Goal: Complete application form

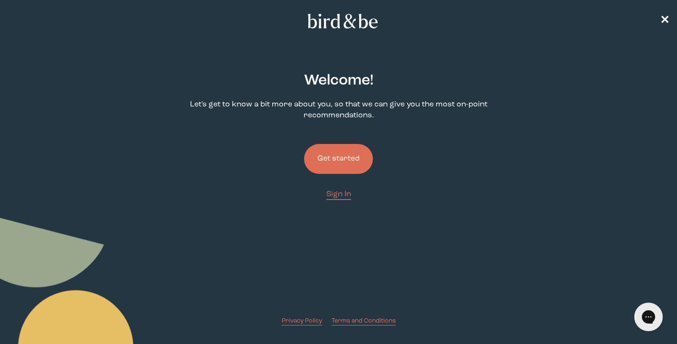
click at [332, 162] on button "Get started" at bounding box center [338, 159] width 69 height 30
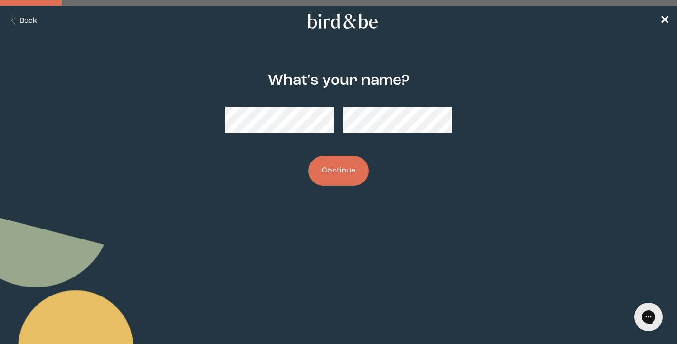
click at [344, 178] on button "Continue" at bounding box center [338, 171] width 60 height 30
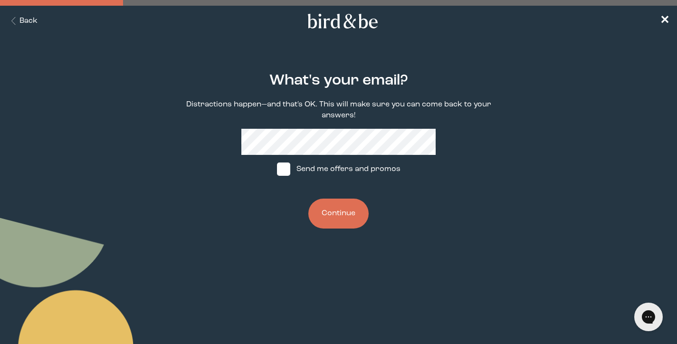
click at [330, 212] on button "Continue" at bounding box center [338, 214] width 60 height 30
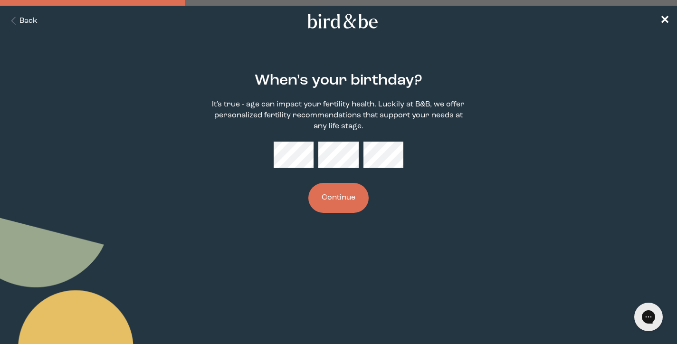
click at [342, 202] on button "Continue" at bounding box center [338, 198] width 60 height 30
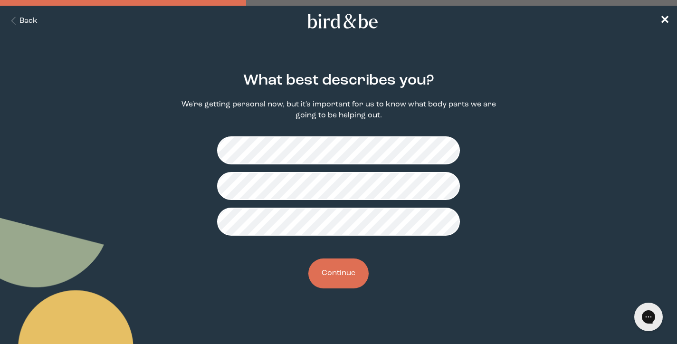
click at [346, 269] on button "Continue" at bounding box center [338, 274] width 60 height 30
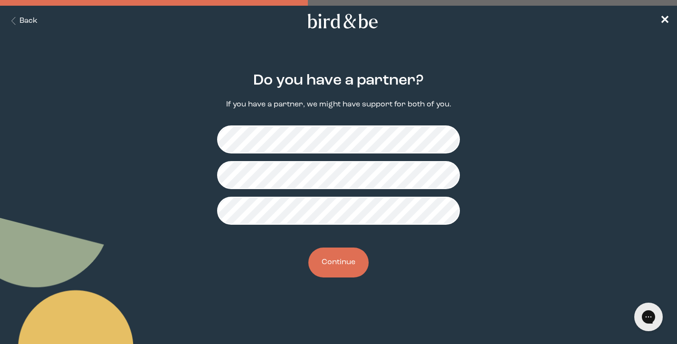
click at [340, 263] on button "Continue" at bounding box center [338, 263] width 60 height 30
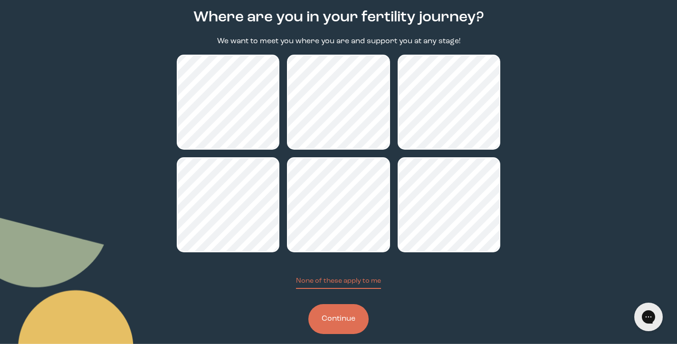
scroll to position [64, 0]
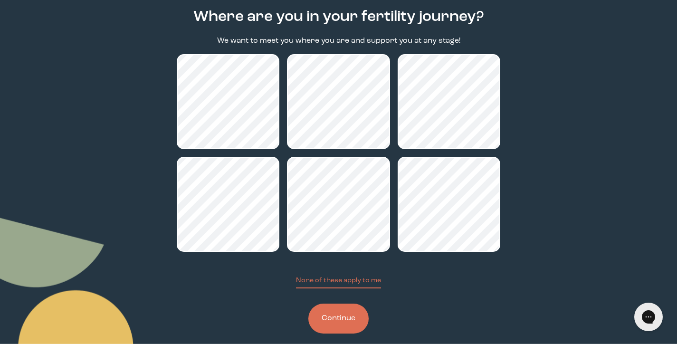
click at [332, 336] on div "Where are you in your fertility journey? We want to meet you where you are and …" at bounding box center [339, 171] width 324 height 355
click at [332, 327] on button "Continue" at bounding box center [338, 319] width 60 height 30
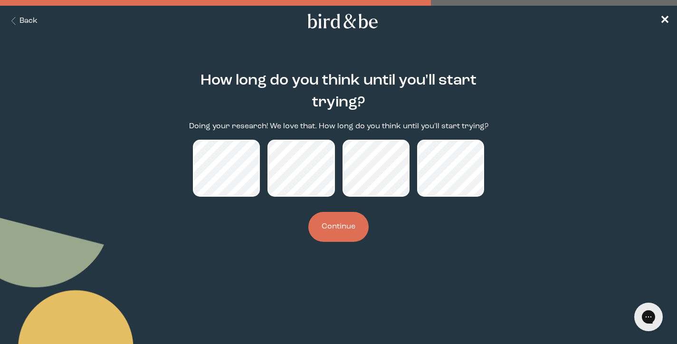
click at [331, 231] on button "Continue" at bounding box center [338, 227] width 60 height 30
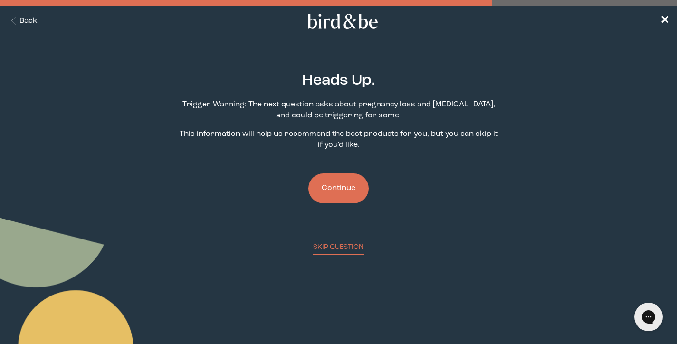
click at [330, 188] on button "Continue" at bounding box center [338, 188] width 60 height 30
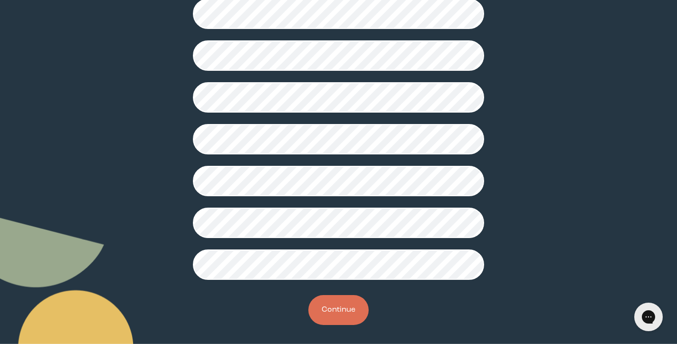
scroll to position [247, 0]
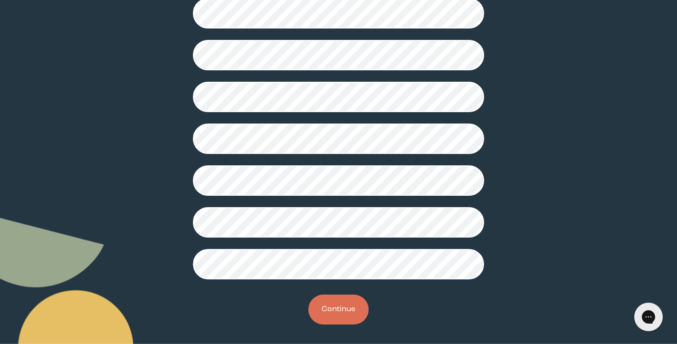
click at [342, 323] on button "Continue" at bounding box center [338, 310] width 60 height 30
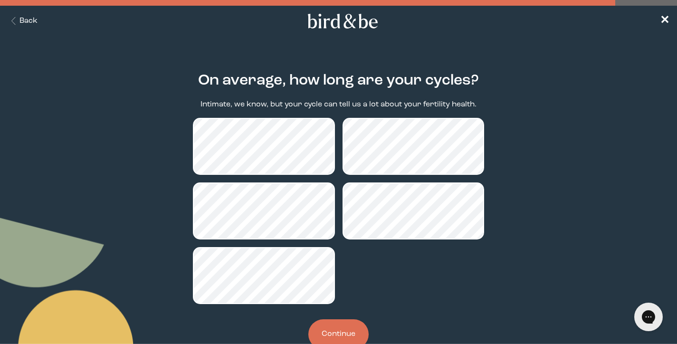
click at [335, 327] on button "Continue" at bounding box center [338, 334] width 60 height 30
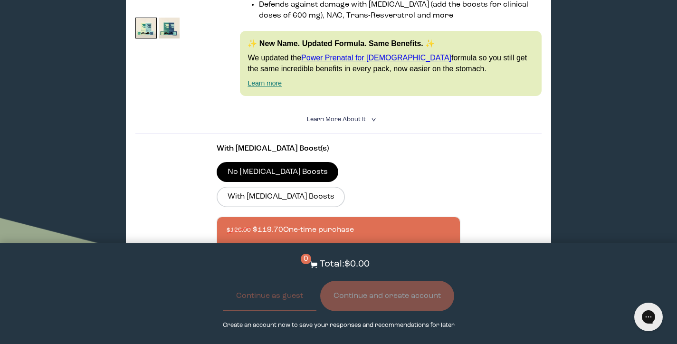
scroll to position [254, 0]
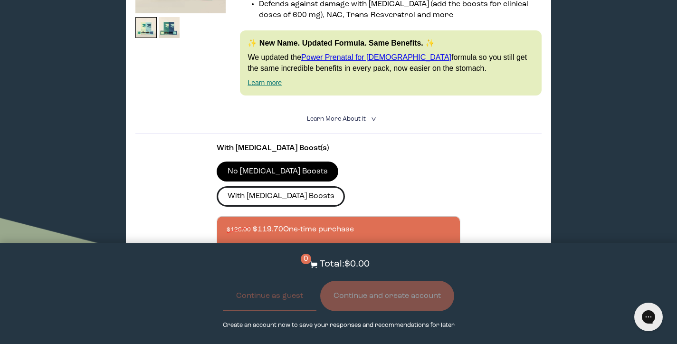
click at [345, 186] on label "With [MEDICAL_DATA] Boosts" at bounding box center [281, 196] width 128 height 20
click at [0, 0] on input "With [MEDICAL_DATA] Boosts" at bounding box center [0, 0] width 0 height 0
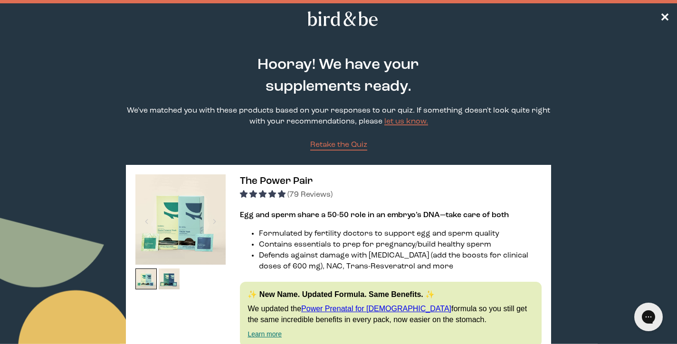
scroll to position [0, 0]
